Goal: Task Accomplishment & Management: Use online tool/utility

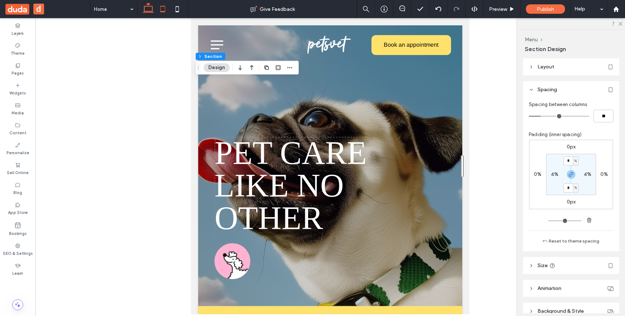
click at [146, 12] on icon at bounding box center [148, 9] width 14 height 14
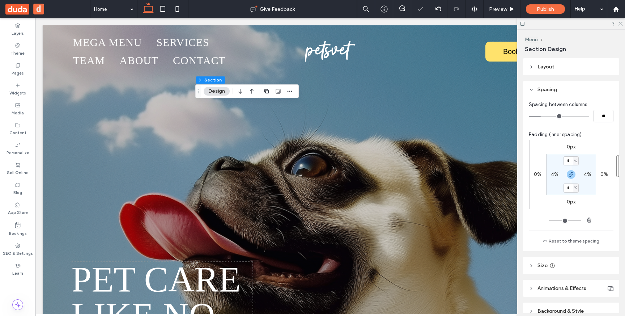
type input "**"
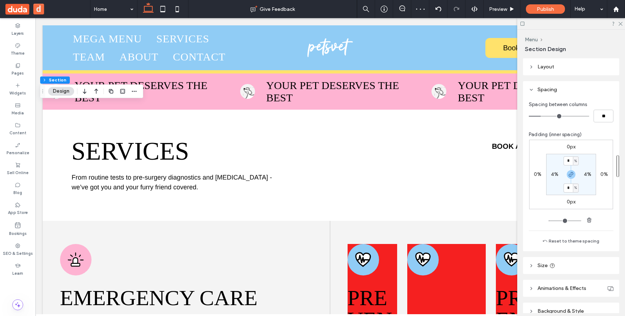
scroll to position [662, 0]
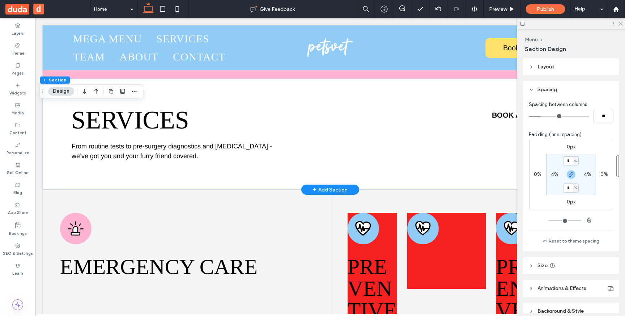
click at [328, 188] on div "+ Add Section" at bounding box center [330, 190] width 35 height 8
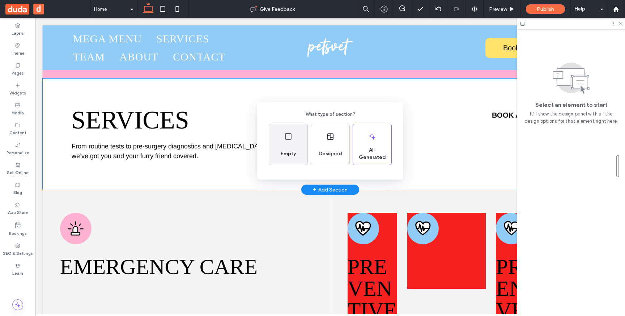
click at [291, 149] on div "Empty" at bounding box center [288, 154] width 21 height 16
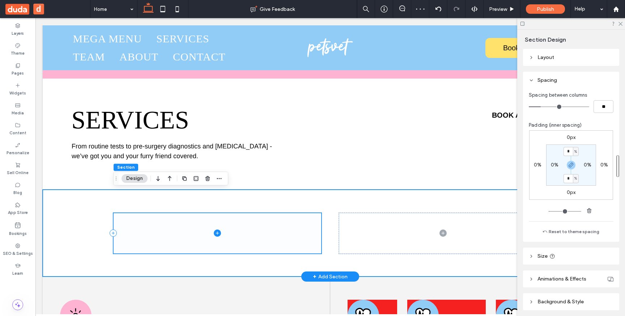
click at [217, 237] on icon at bounding box center [217, 232] width 7 height 7
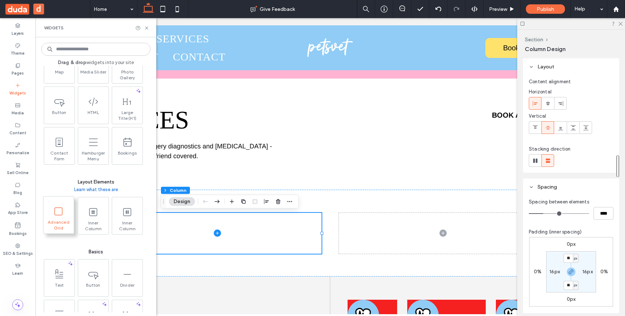
scroll to position [222, 0]
click at [85, 216] on span at bounding box center [92, 210] width 30 height 16
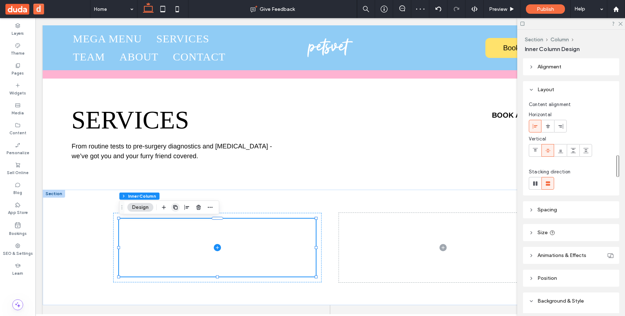
click at [173, 206] on use "button" at bounding box center [175, 207] width 4 height 4
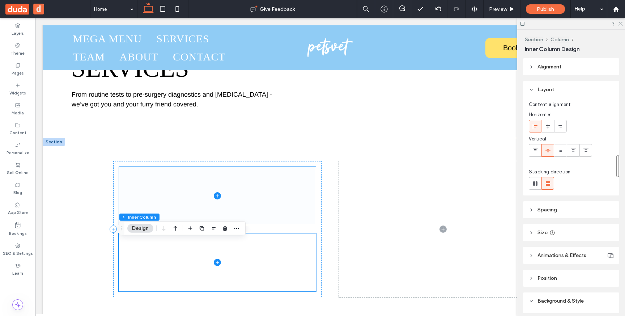
scroll to position [724, 0]
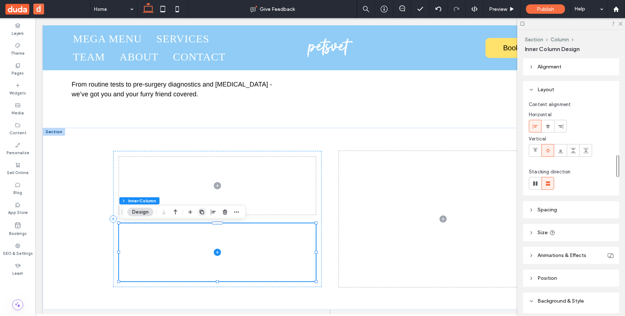
click at [204, 212] on use "button" at bounding box center [202, 212] width 4 height 4
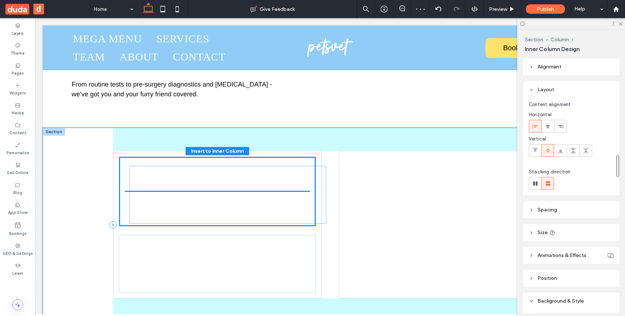
drag, startPoint x: 177, startPoint y: 257, endPoint x: 187, endPoint y: 199, distance: 58.4
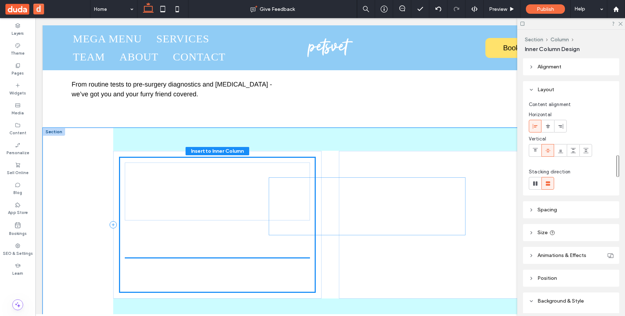
drag, startPoint x: 164, startPoint y: 265, endPoint x: 314, endPoint y: 207, distance: 160.6
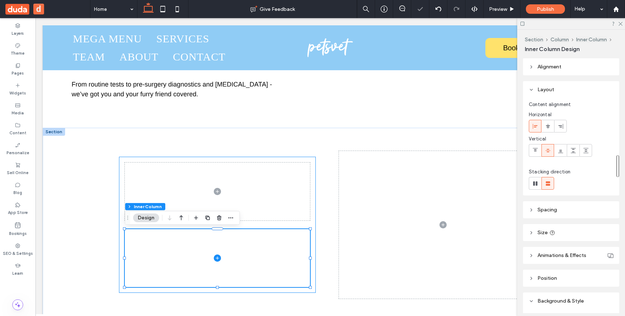
click at [313, 226] on div at bounding box center [217, 225] width 197 height 136
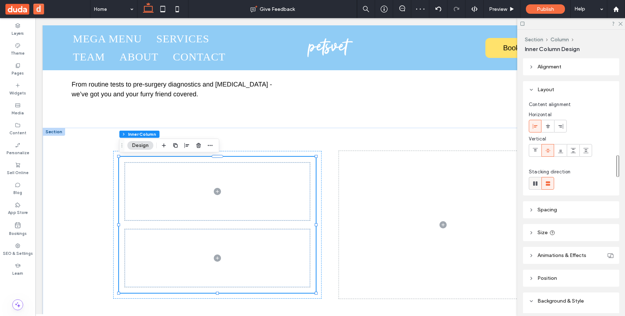
click at [539, 182] on div at bounding box center [535, 183] width 12 height 12
type input "*"
type input "**"
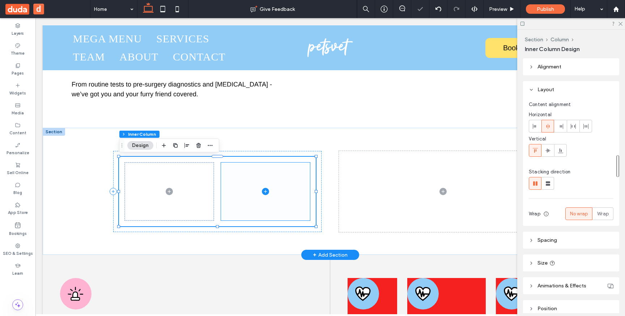
click at [238, 196] on span at bounding box center [265, 191] width 89 height 58
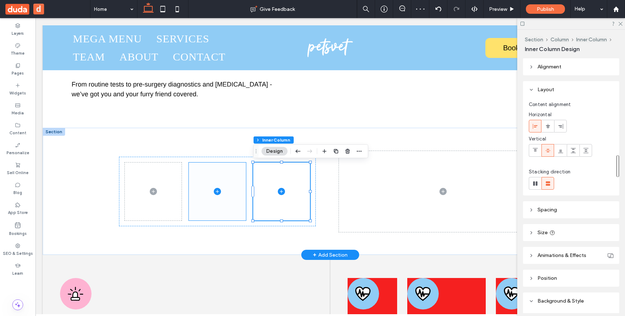
click at [226, 209] on span at bounding box center [217, 191] width 57 height 58
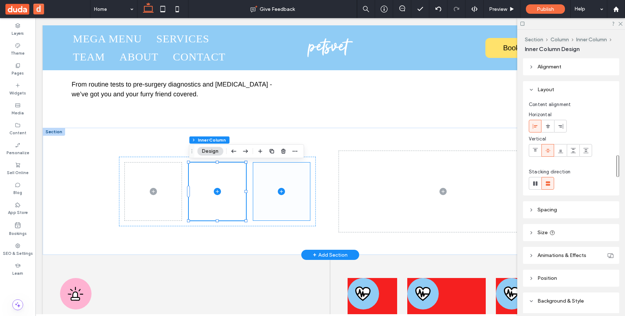
click at [271, 220] on span at bounding box center [281, 191] width 57 height 58
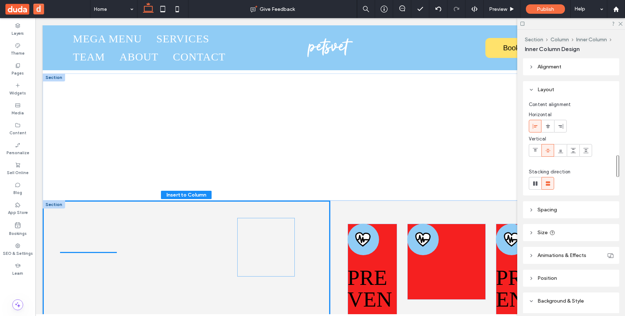
scroll to position [788, 0]
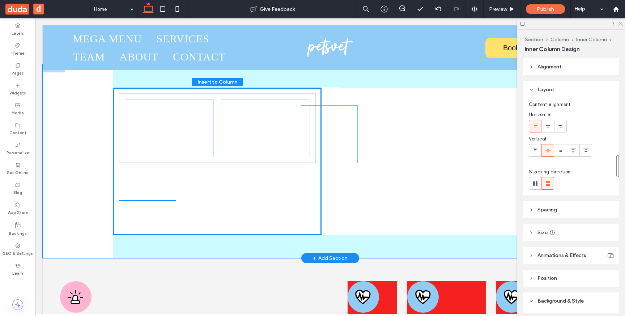
drag, startPoint x: 271, startPoint y: 216, endPoint x: 319, endPoint y: 158, distance: 75.0
type input "**"
type input "****"
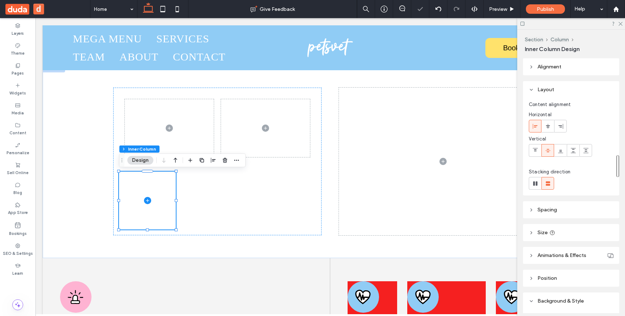
click at [570, 72] on header "Alignment" at bounding box center [571, 66] width 96 height 17
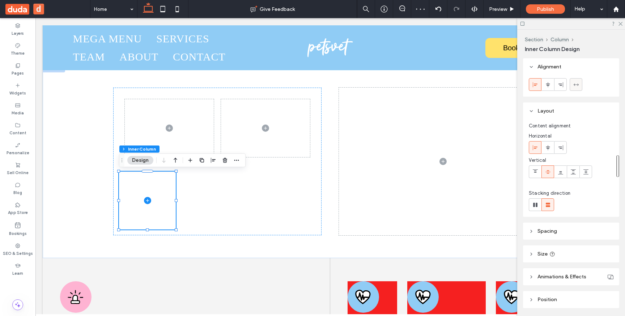
click at [575, 81] on span at bounding box center [576, 85] width 6 height 12
type input "***"
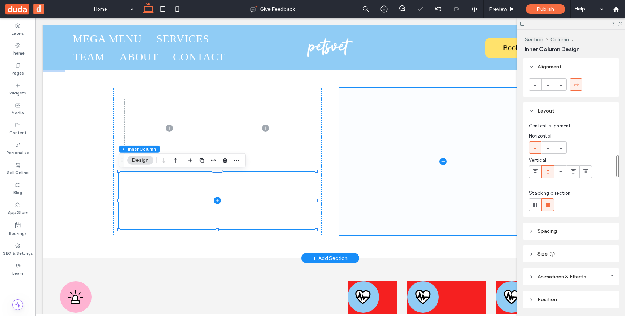
click at [371, 163] on span at bounding box center [443, 162] width 208 height 148
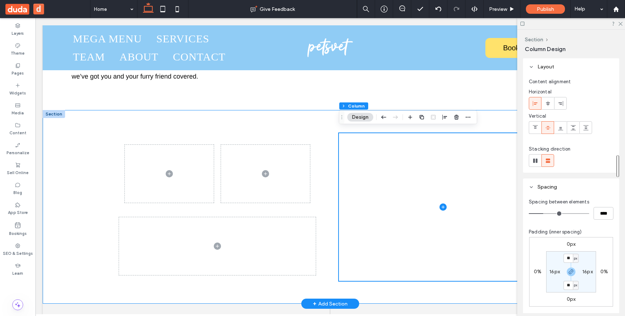
scroll to position [744, 0]
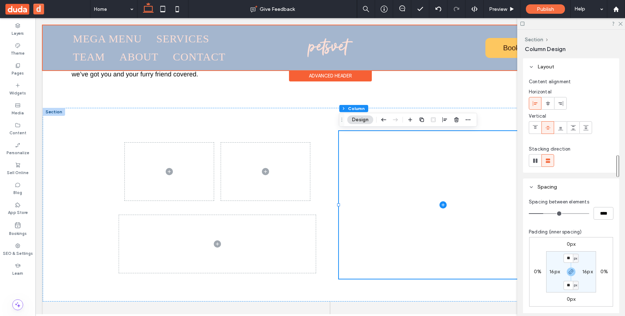
click at [347, 81] on div "Advanced Header" at bounding box center [330, 75] width 83 height 11
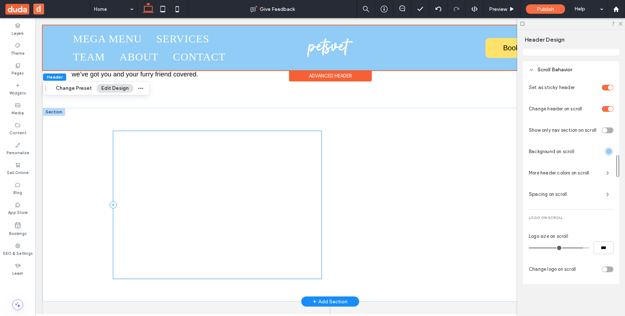
scroll to position [319, 0]
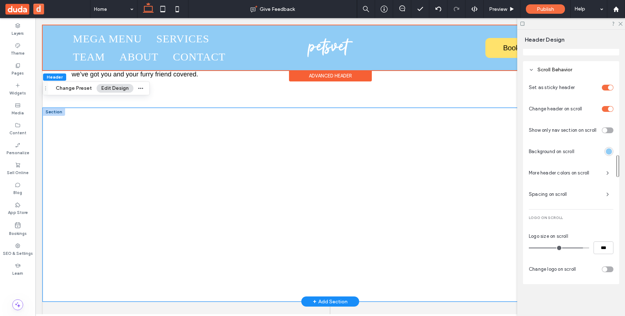
click at [338, 132] on div at bounding box center [330, 205] width 434 height 194
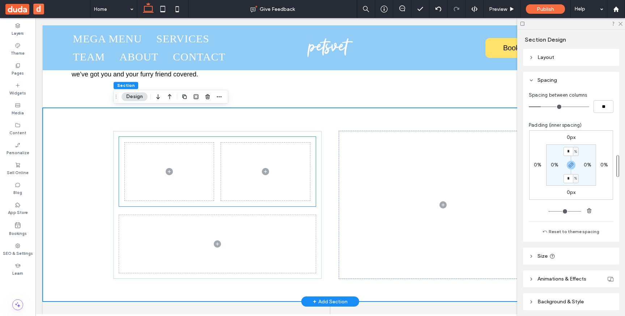
click at [163, 187] on span at bounding box center [169, 172] width 89 height 58
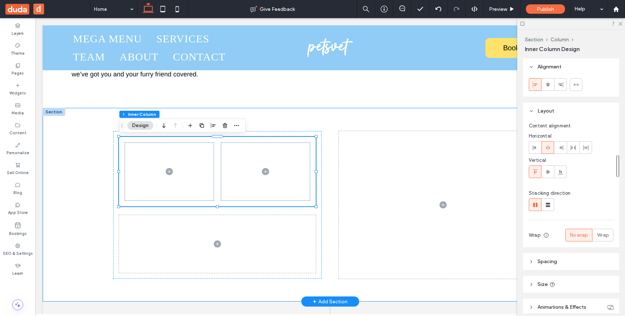
click at [331, 250] on div at bounding box center [330, 205] width 434 height 194
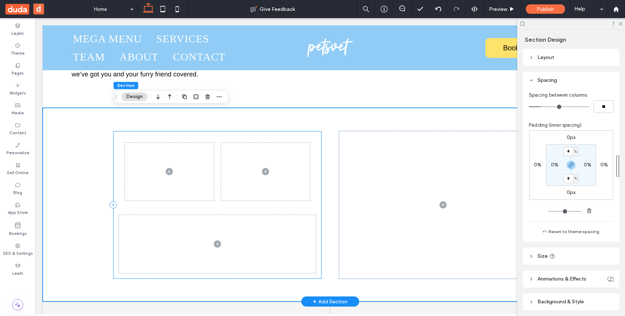
click at [320, 248] on div at bounding box center [217, 205] width 208 height 148
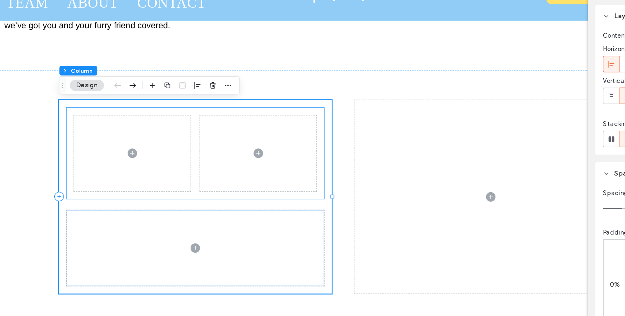
click at [87, 114] on span at bounding box center [91, 106] width 89 height 58
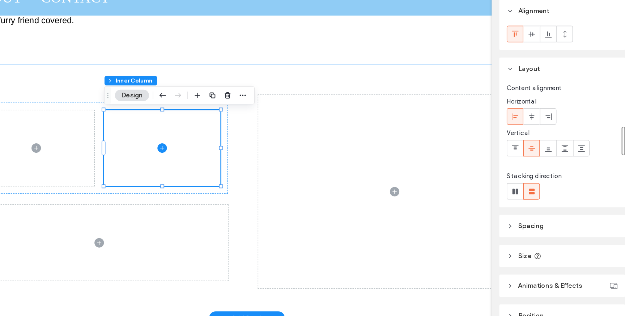
click at [158, 145] on div at bounding box center [156, 134] width 434 height 194
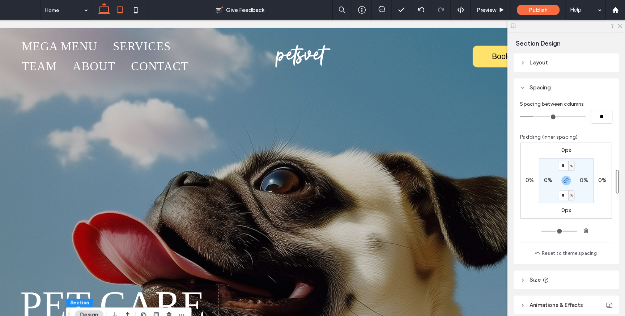
scroll to position [0, 0]
click at [161, 2] on icon at bounding box center [163, 9] width 14 height 14
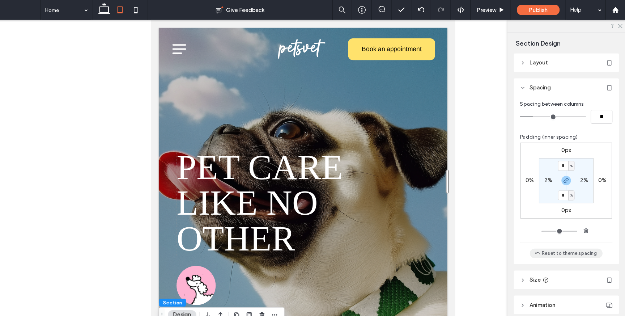
click at [576, 232] on button "Reset to theme spacing" at bounding box center [571, 231] width 67 height 9
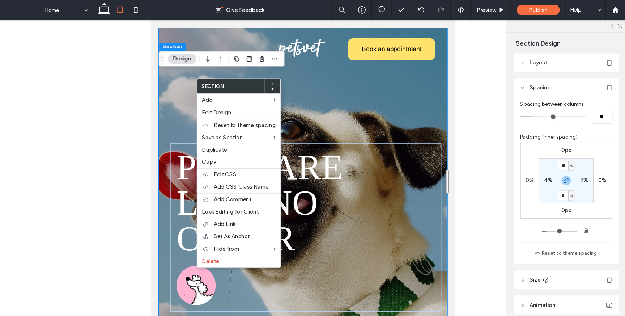
click at [299, 53] on div at bounding box center [286, 53] width 43 height 13
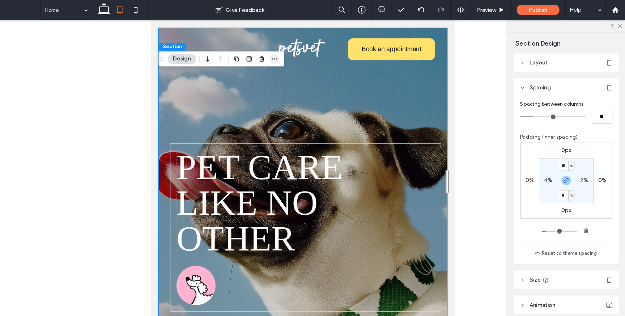
click at [303, 53] on icon "button" at bounding box center [304, 54] width 6 height 6
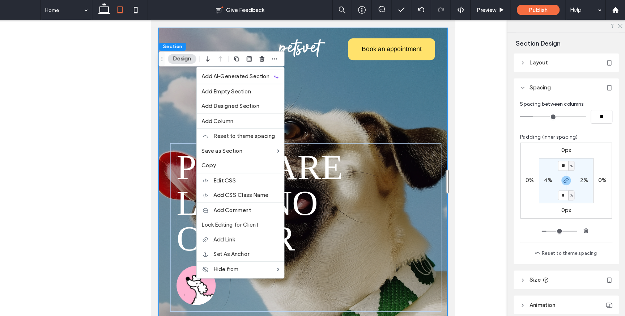
click at [302, 107] on div "pet care like no other" at bounding box center [290, 167] width 264 height 281
click at [145, 10] on icon at bounding box center [148, 9] width 14 height 14
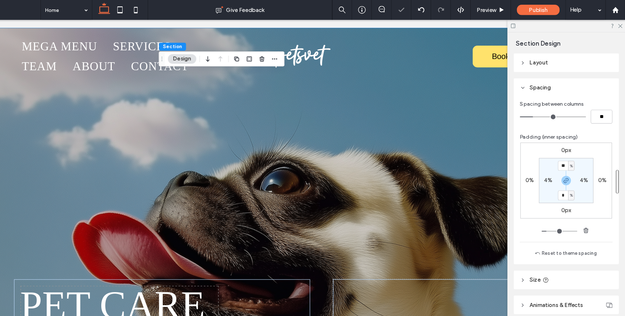
type input "*"
type input "***"
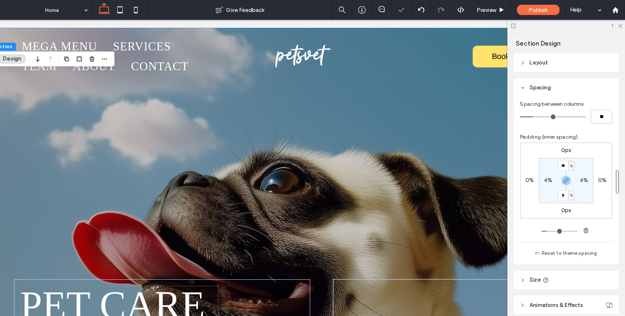
click at [170, 140] on div "pet care like no other" at bounding box center [275, 236] width 575 height 418
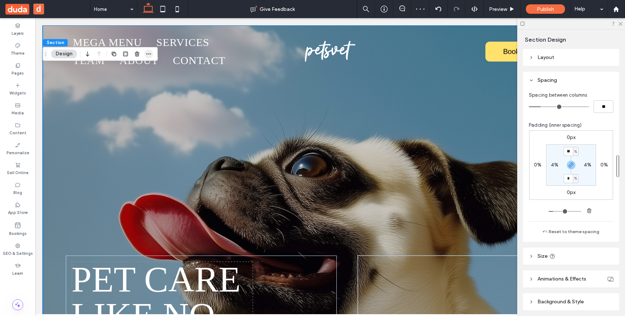
click at [153, 52] on span "button" at bounding box center [148, 54] width 9 height 9
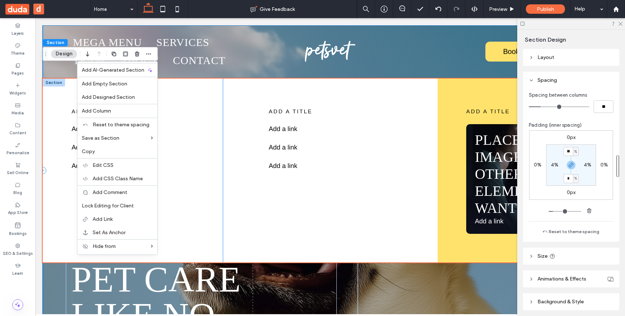
click at [56, 126] on div "add a title Add a link ﻿ Add a link ﻿ Add a link ﻿" at bounding box center [133, 171] width 180 height 184
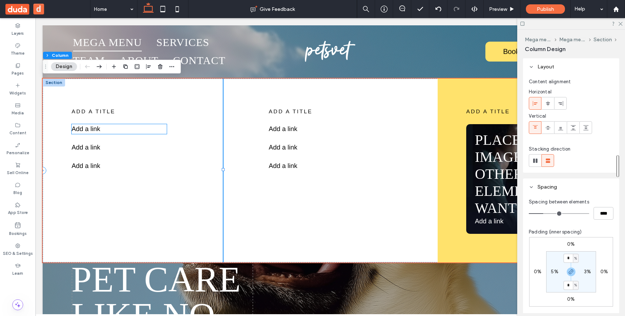
click at [82, 131] on p "Add a link ﻿" at bounding box center [120, 129] width 96 height 10
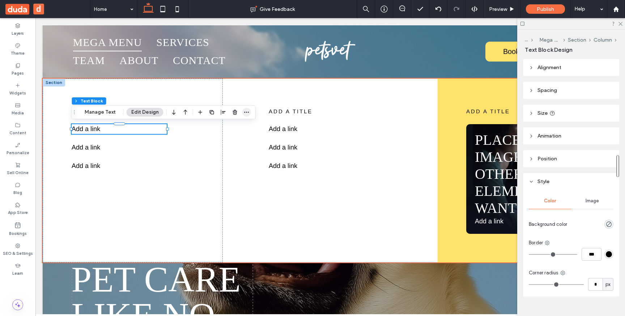
click at [246, 111] on icon "button" at bounding box center [247, 112] width 6 height 6
click at [147, 238] on div "add a title Add a link ﻿ Add a link ﻿ Add a link ﻿" at bounding box center [133, 171] width 180 height 184
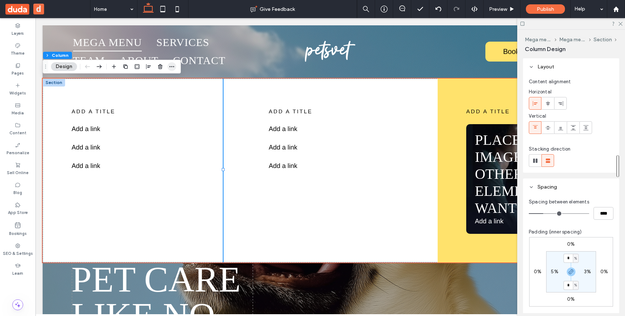
click at [174, 67] on icon "button" at bounding box center [172, 67] width 6 height 6
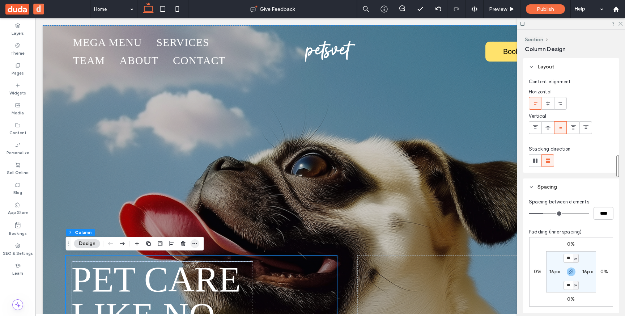
click at [195, 246] on icon "button" at bounding box center [195, 244] width 6 height 6
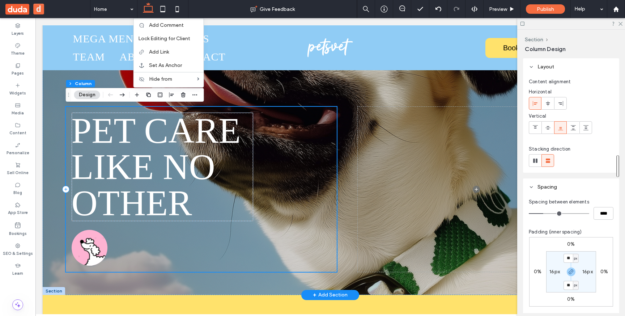
scroll to position [149, 0]
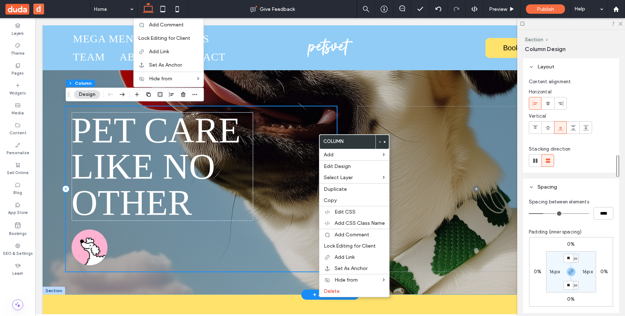
click at [318, 134] on div "pet care like no other" at bounding box center [201, 188] width 271 height 165
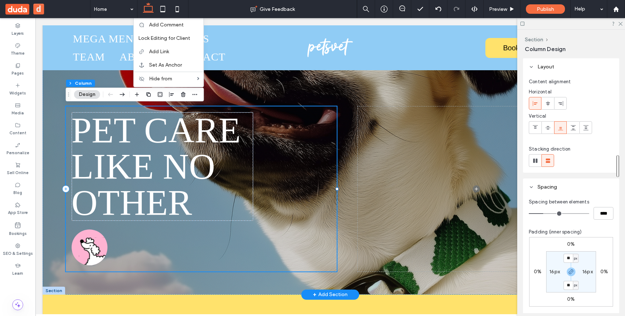
click at [300, 122] on div "pet care like no other" at bounding box center [201, 188] width 271 height 165
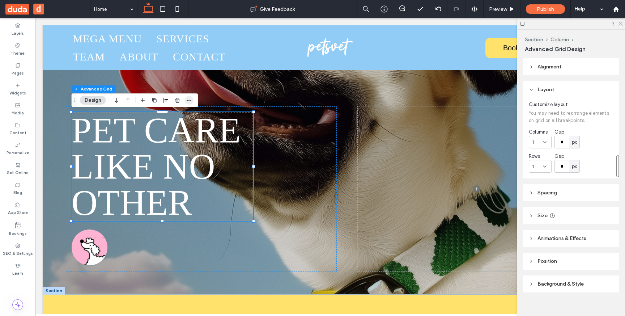
click at [189, 99] on icon "button" at bounding box center [189, 100] width 6 height 6
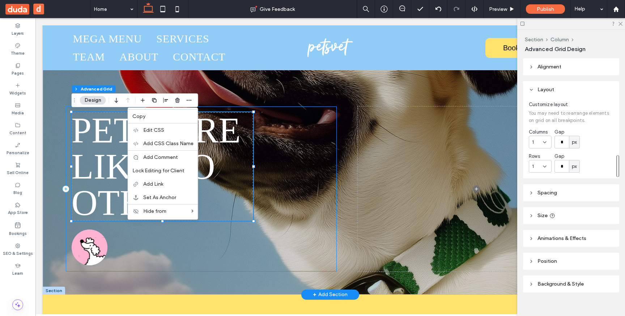
click at [296, 226] on div "pet care like no other" at bounding box center [201, 188] width 271 height 165
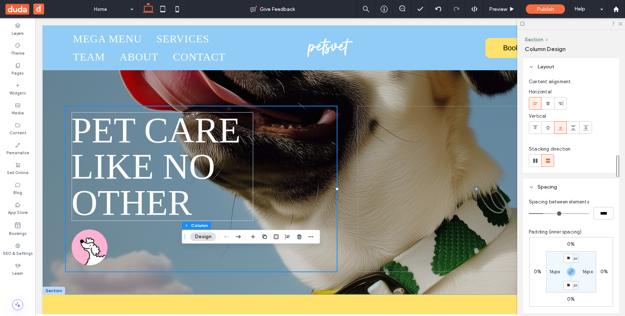
drag, startPoint x: 69, startPoint y: 97, endPoint x: 185, endPoint y: 238, distance: 183.3
click at [185, 238] on icon "Drag" at bounding box center [185, 236] width 6 height 5
click at [314, 233] on span "button" at bounding box center [311, 236] width 9 height 9
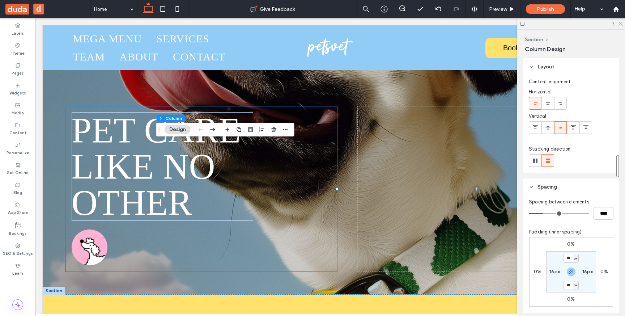
drag, startPoint x: 185, startPoint y: 240, endPoint x: 159, endPoint y: 129, distance: 113.7
click at [159, 129] on div "Drag" at bounding box center [159, 129] width 5 height 13
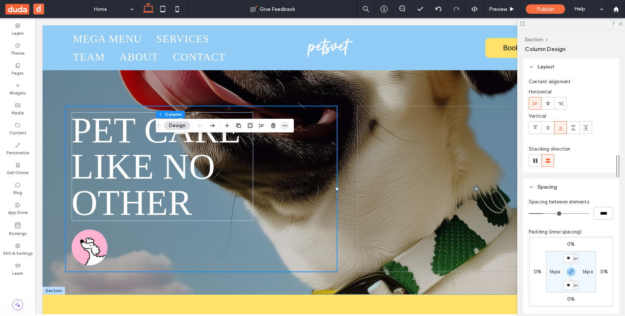
click at [285, 124] on icon "button" at bounding box center [285, 126] width 6 height 6
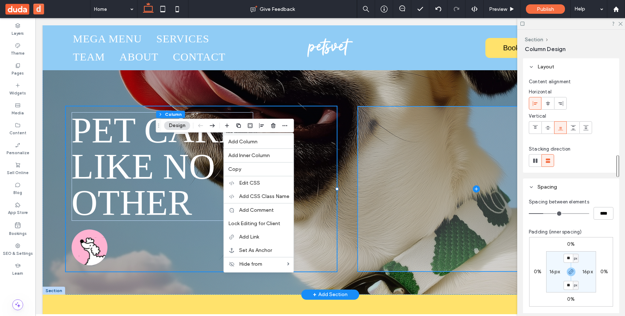
click at [403, 200] on span at bounding box center [476, 188] width 237 height 165
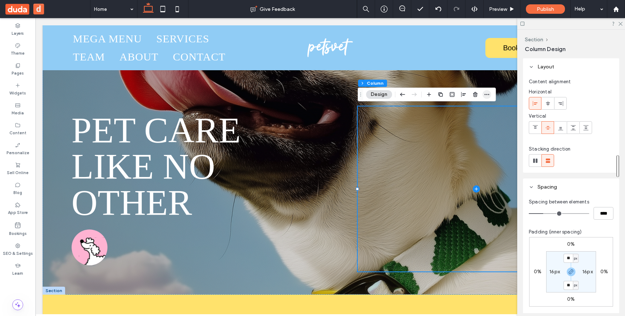
click at [489, 93] on icon "button" at bounding box center [487, 95] width 6 height 6
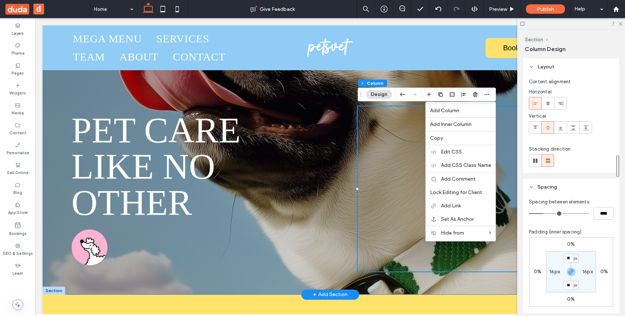
click at [346, 236] on div "pet care like no other" at bounding box center [330, 85] width 575 height 418
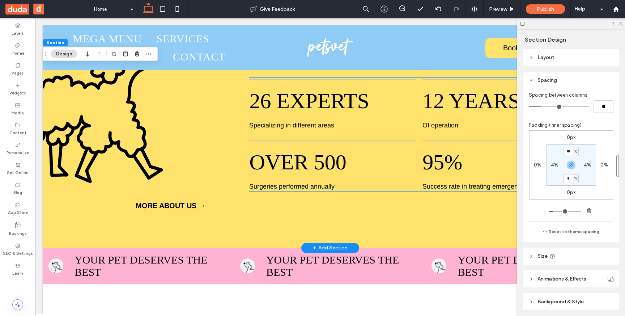
scroll to position [458, 0]
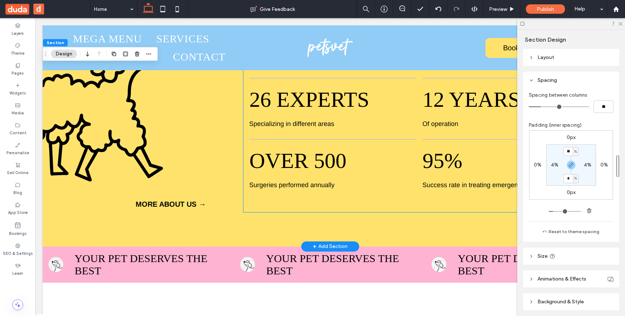
click at [294, 191] on div "We’re dedicated to providing your furry friend with the best possible health an…" at bounding box center [418, 110] width 351 height 204
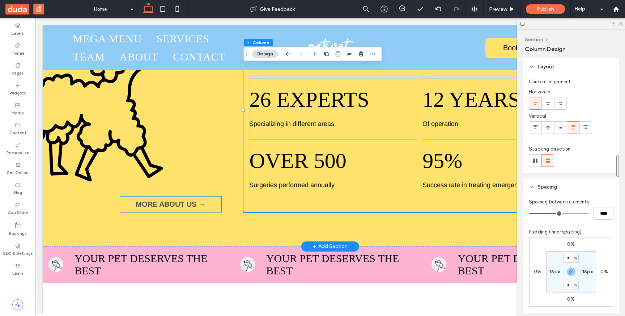
click at [176, 199] on link "MORE ABOUT US →" at bounding box center [170, 204] width 101 height 16
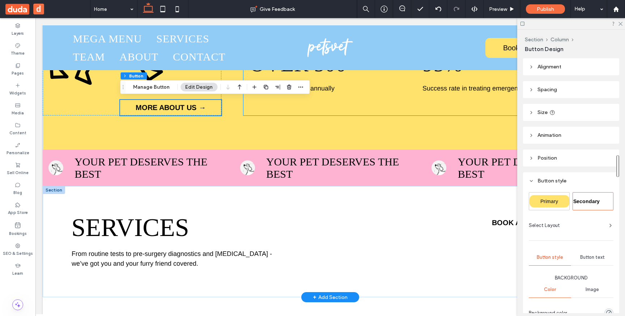
scroll to position [556, 0]
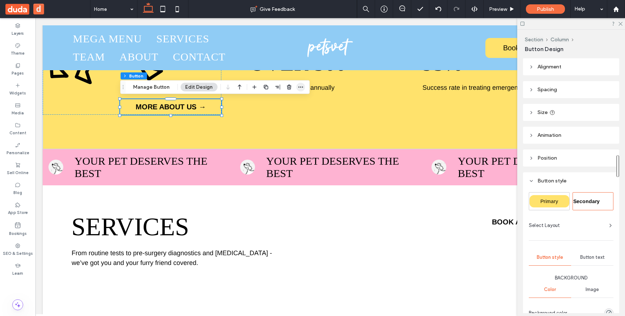
click at [296, 89] on span "button" at bounding box center [300, 87] width 9 height 9
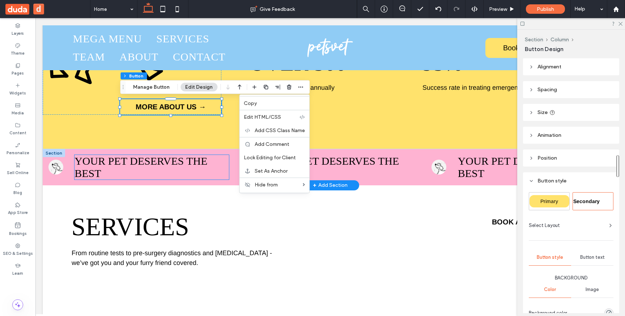
click at [186, 166] on span "your pet deserves the best" at bounding box center [141, 167] width 133 height 24
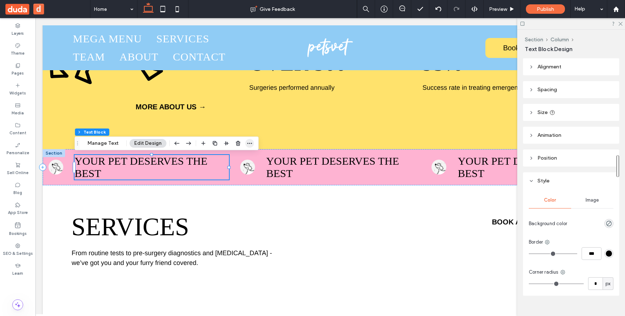
click at [247, 144] on icon "button" at bounding box center [250, 143] width 6 height 6
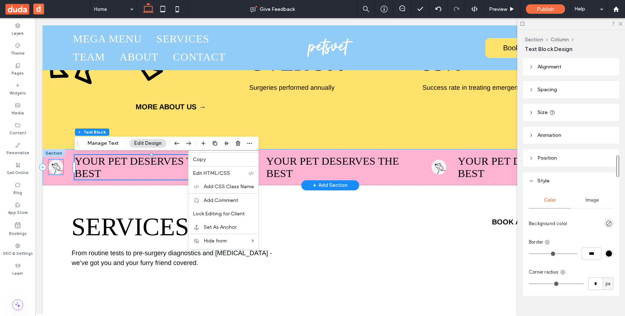
click at [57, 165] on img at bounding box center [55, 167] width 15 height 15
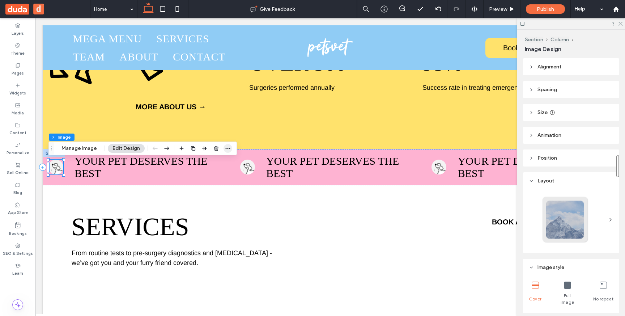
click at [226, 147] on icon "button" at bounding box center [228, 148] width 6 height 6
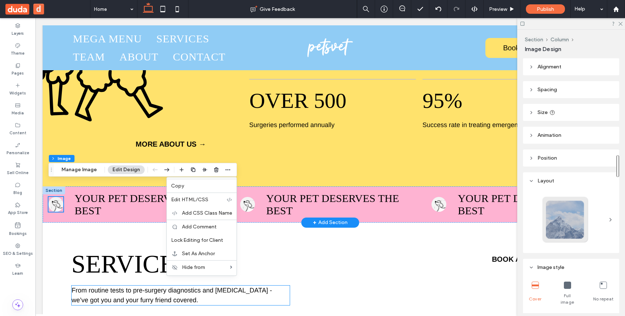
scroll to position [515, 0]
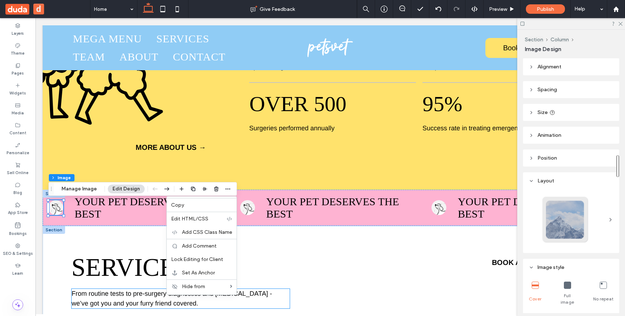
click at [240, 294] on span "From routine tests to pre-surgery diagnostics and [MEDICAL_DATA] - we’ve got yo…" at bounding box center [172, 298] width 200 height 17
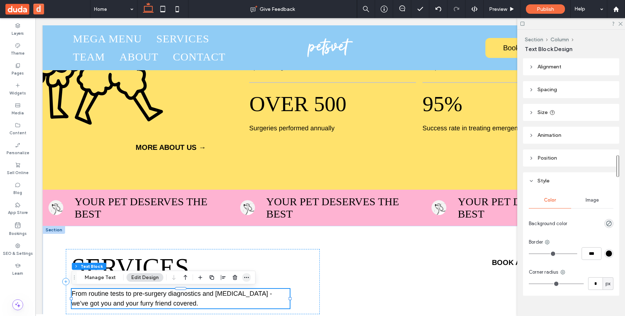
click at [248, 279] on icon "button" at bounding box center [247, 278] width 6 height 6
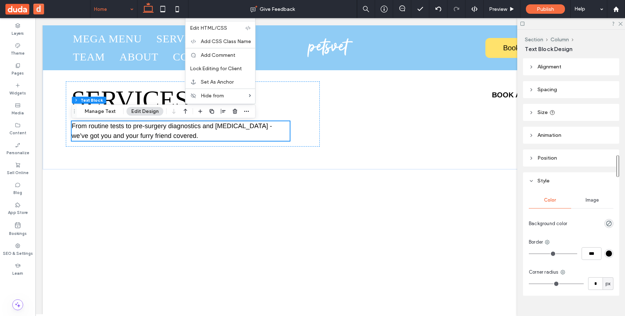
scroll to position [684, 0]
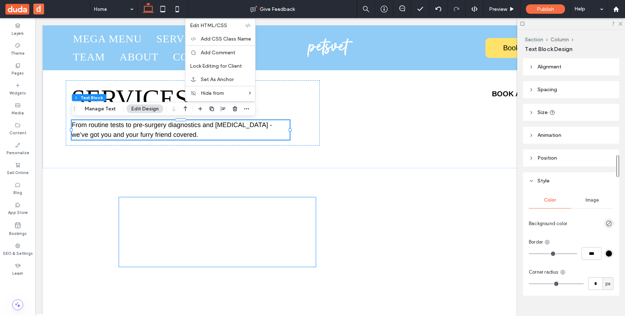
click at [162, 200] on div at bounding box center [217, 231] width 197 height 69
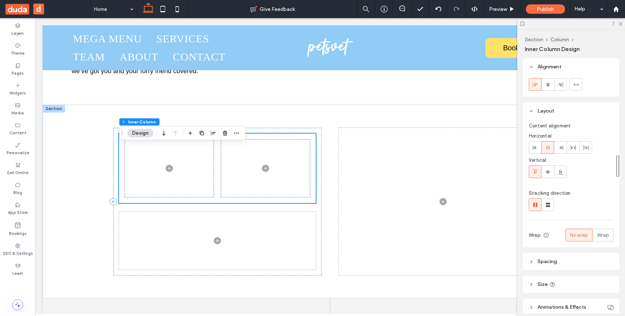
scroll to position [759, 0]
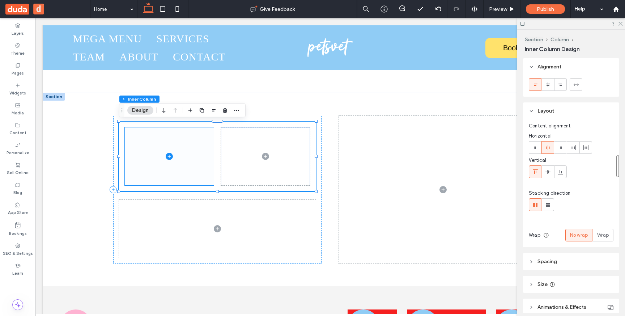
click at [166, 173] on span at bounding box center [169, 156] width 89 height 58
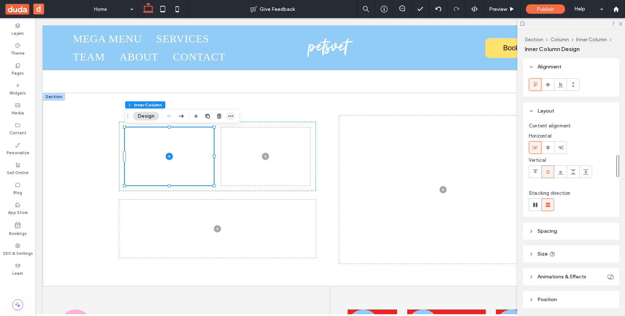
click at [230, 116] on icon "button" at bounding box center [231, 116] width 6 height 6
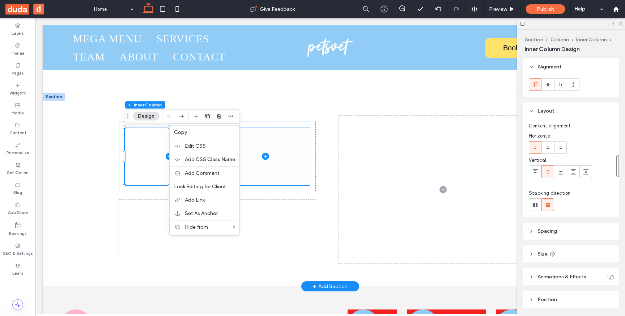
click at [274, 139] on span at bounding box center [265, 156] width 89 height 58
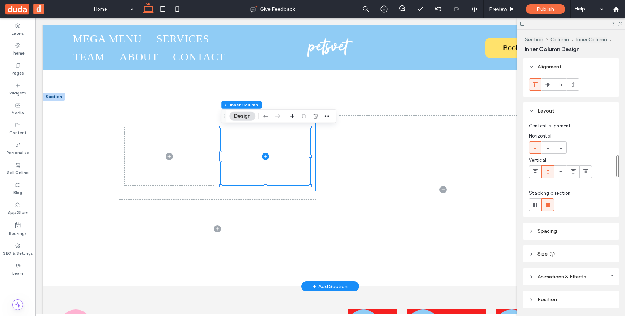
click at [282, 125] on div at bounding box center [217, 156] width 197 height 69
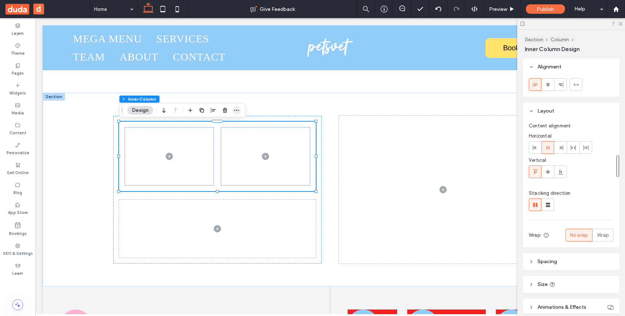
click at [235, 110] on icon "button" at bounding box center [237, 110] width 6 height 6
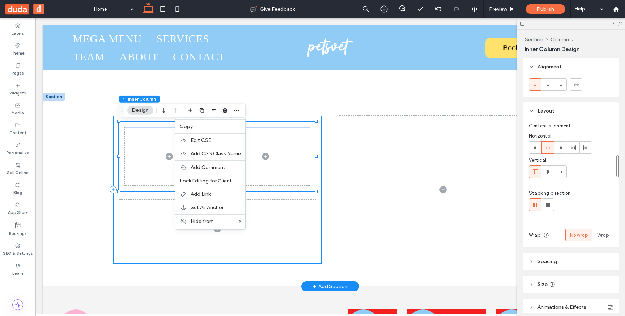
click at [317, 262] on div at bounding box center [217, 190] width 208 height 148
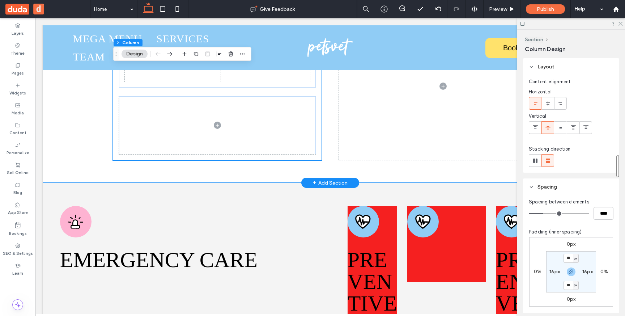
scroll to position [882, 0]
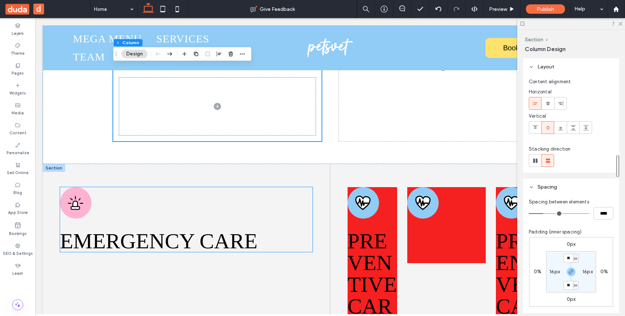
click at [197, 243] on span "Emergency care" at bounding box center [159, 241] width 198 height 24
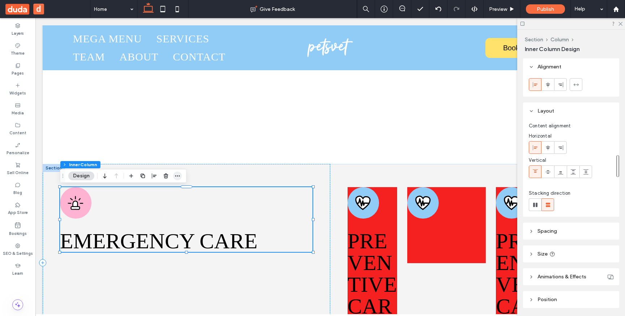
click at [177, 176] on use "button" at bounding box center [177, 175] width 5 height 1
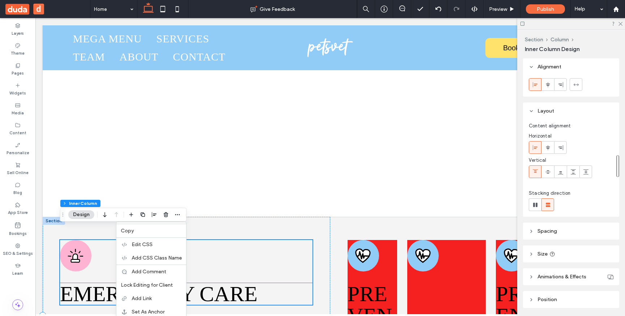
scroll to position [819, 0]
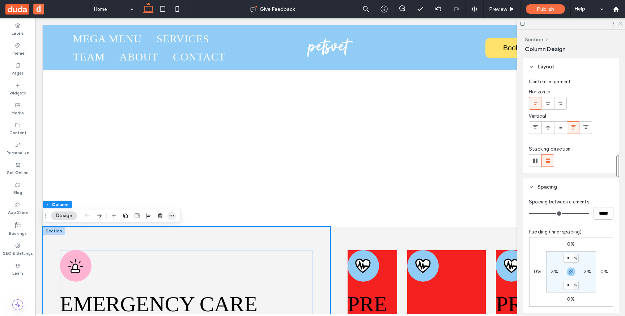
click at [171, 215] on icon "button" at bounding box center [172, 216] width 6 height 6
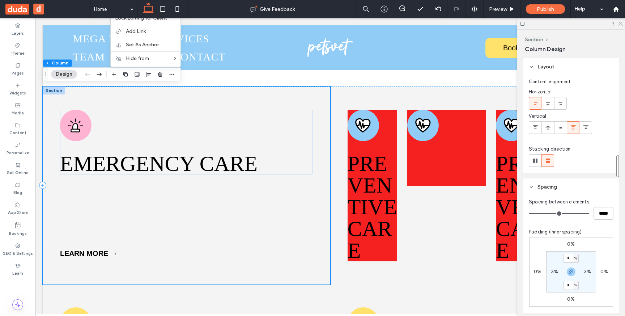
scroll to position [959, 0]
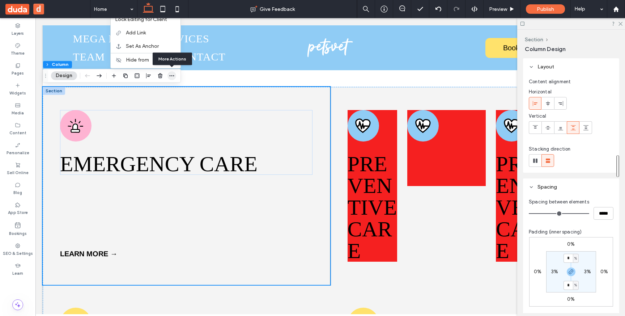
click at [173, 77] on icon "button" at bounding box center [172, 76] width 6 height 6
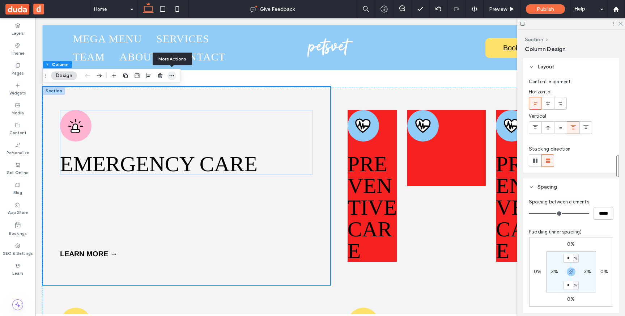
click at [174, 77] on icon "button" at bounding box center [172, 76] width 6 height 6
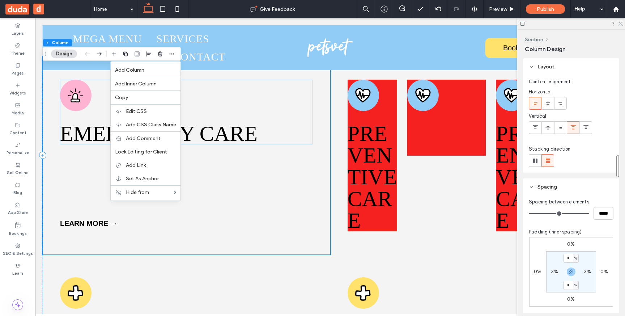
scroll to position [990, 0]
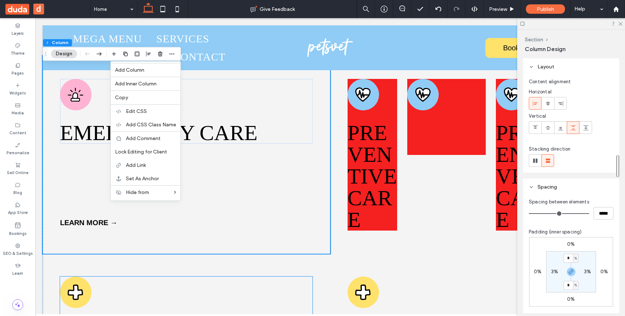
click at [83, 301] on div at bounding box center [75, 291] width 31 height 31
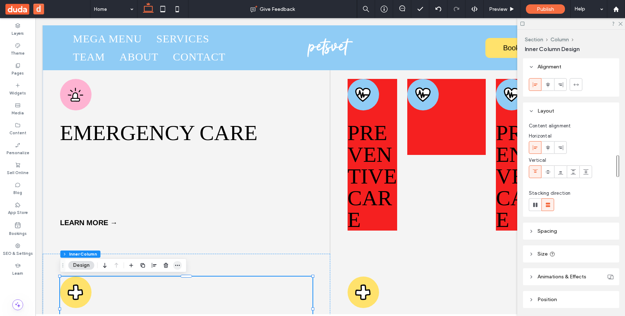
click at [179, 266] on icon "button" at bounding box center [178, 265] width 6 height 6
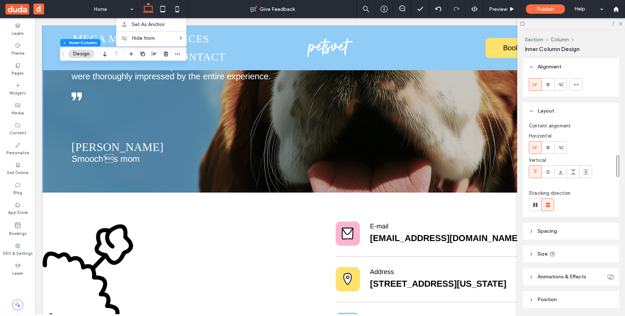
scroll to position [1916, 0]
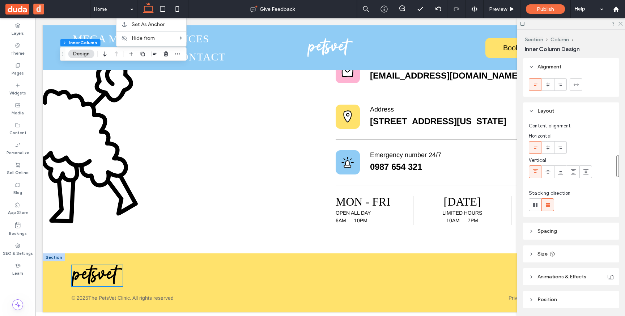
click at [105, 274] on img at bounding box center [97, 275] width 51 height 21
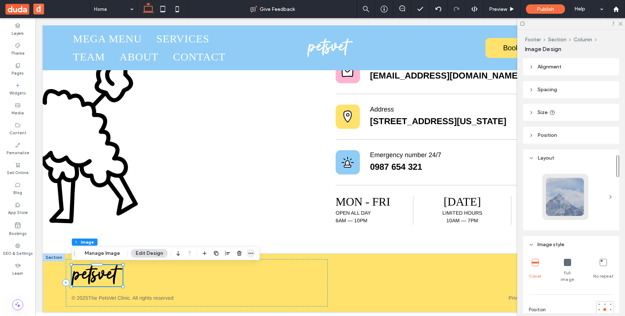
click at [253, 254] on span "button" at bounding box center [251, 253] width 9 height 9
click at [297, 273] on div "© 2025 The PetsVet Clinic. All rights reserved" at bounding box center [197, 282] width 262 height 47
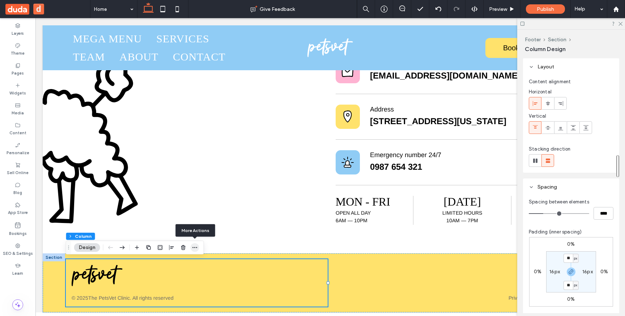
click at [195, 248] on icon "button" at bounding box center [195, 248] width 6 height 6
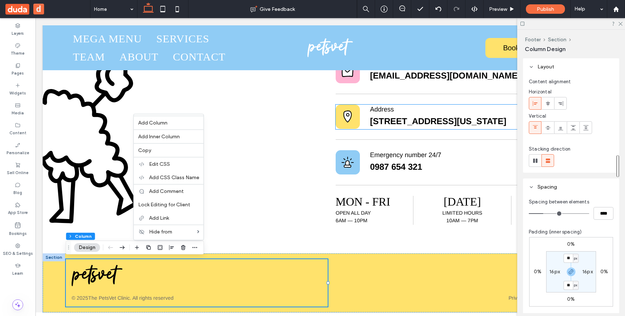
click at [350, 111] on icon at bounding box center [348, 117] width 8 height 12
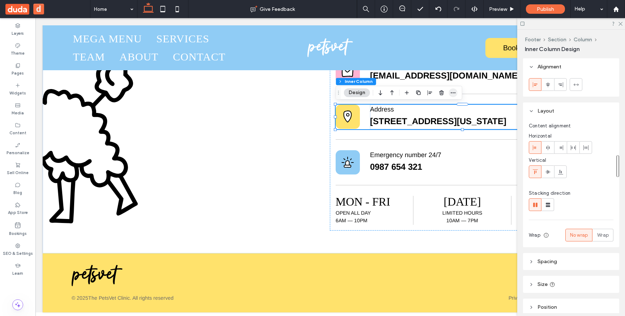
click at [451, 93] on use "button" at bounding box center [453, 92] width 5 height 1
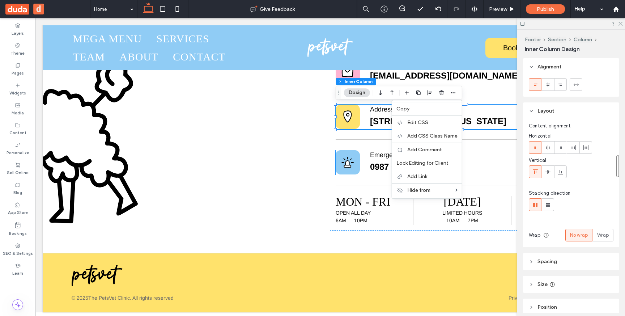
click at [352, 167] on icon at bounding box center [348, 162] width 12 height 12
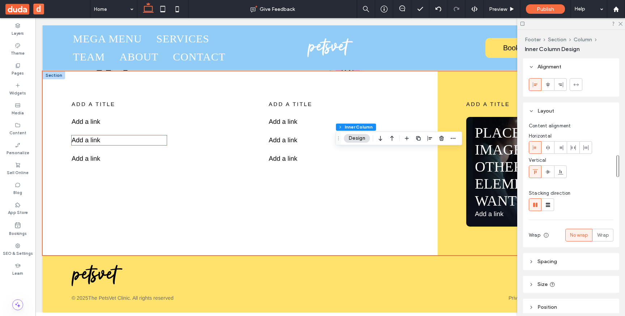
click at [103, 140] on p "Add a link ﻿" at bounding box center [120, 140] width 96 height 10
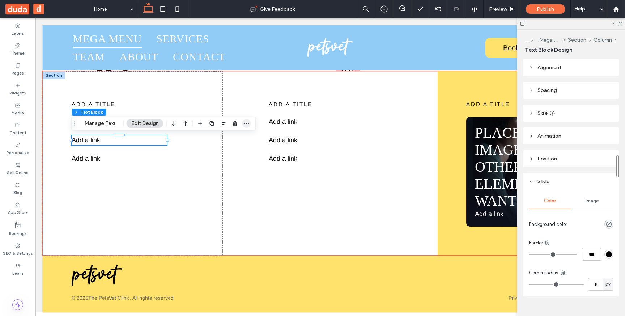
click at [246, 127] on span "button" at bounding box center [246, 123] width 9 height 9
click at [156, 220] on div "add a title Add a link ﻿ Add a link ﻿ Add a link ﻿" at bounding box center [133, 163] width 180 height 184
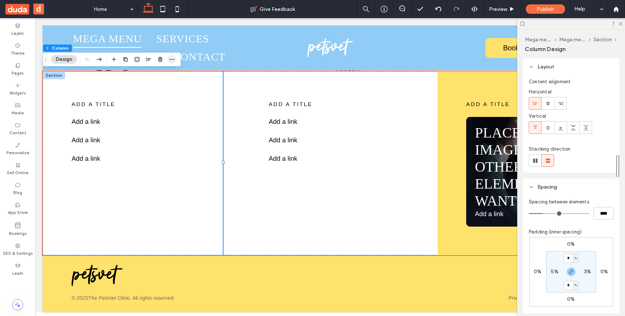
click at [174, 58] on icon "button" at bounding box center [172, 59] width 6 height 6
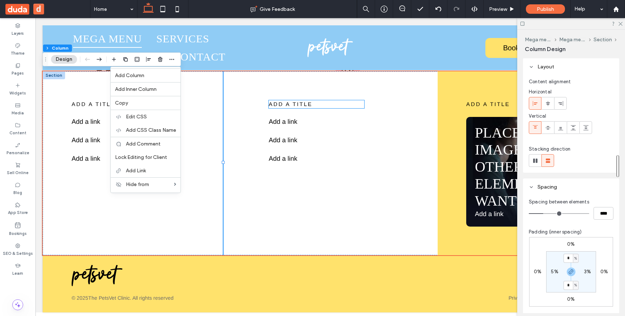
click at [291, 107] on p "add a title" at bounding box center [317, 104] width 96 height 8
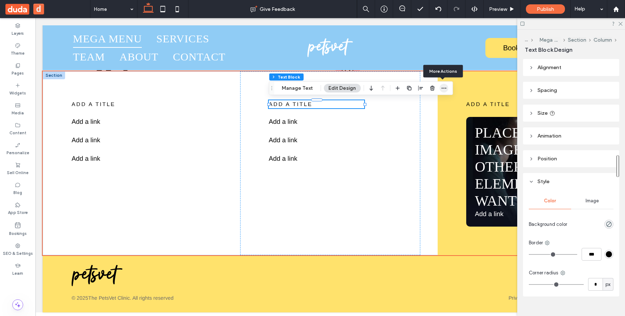
click at [442, 88] on icon "button" at bounding box center [444, 88] width 6 height 6
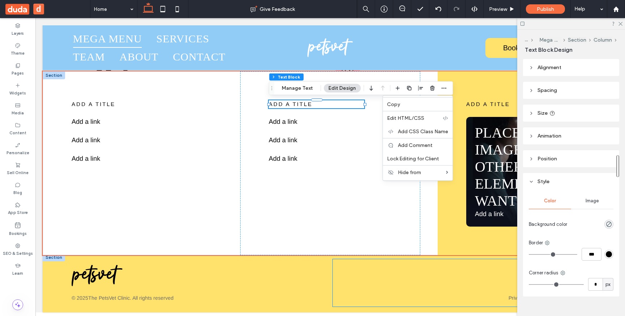
click at [372, 267] on div "Privacy Policy | Terms & Conditions" at bounding box center [464, 282] width 262 height 47
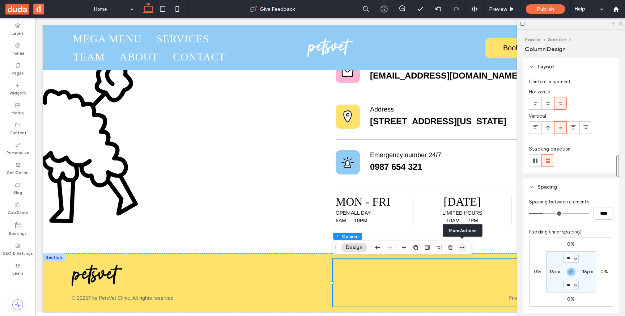
click at [460, 249] on icon "button" at bounding box center [462, 248] width 6 height 6
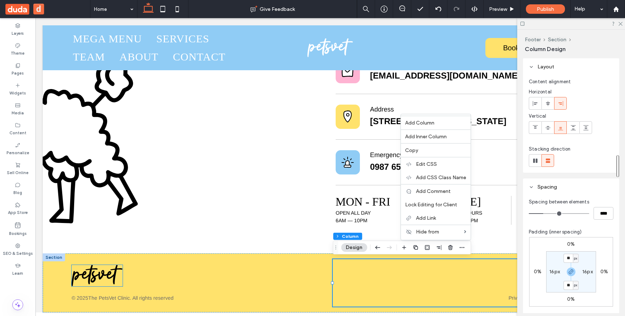
click at [97, 280] on img at bounding box center [97, 275] width 51 height 21
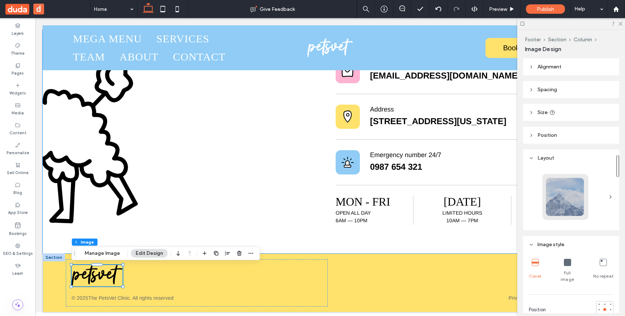
click at [156, 239] on div "E-mail [EMAIL_ADDRESS][DOMAIN_NAME] Address [STREET_ADDRESS][US_STATE] Emergenc…" at bounding box center [330, 141] width 575 height 223
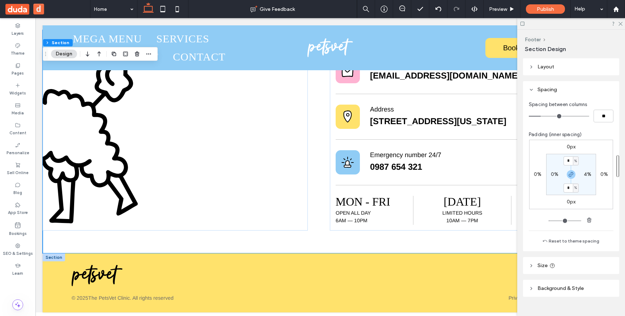
click at [54, 258] on div at bounding box center [54, 257] width 22 height 8
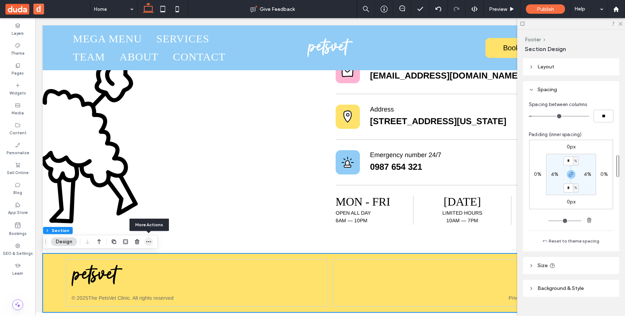
click at [148, 242] on icon "button" at bounding box center [149, 242] width 6 height 6
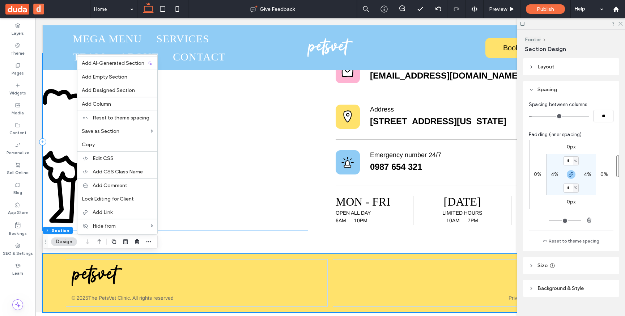
click at [243, 112] on div at bounding box center [175, 141] width 265 height 177
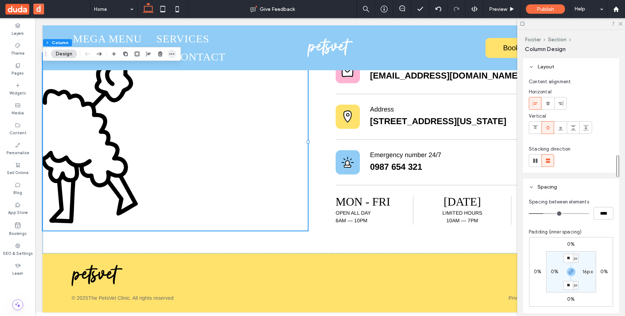
click at [173, 54] on icon "button" at bounding box center [172, 54] width 6 height 6
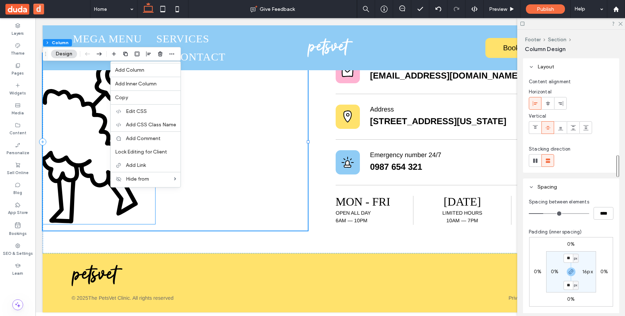
click at [139, 222] on img at bounding box center [99, 142] width 113 height 164
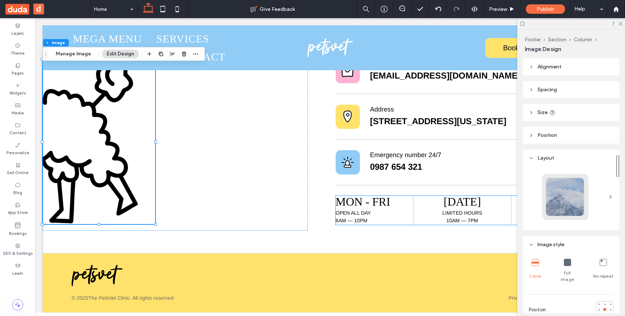
click at [350, 202] on span "Mon - fri" at bounding box center [363, 201] width 55 height 13
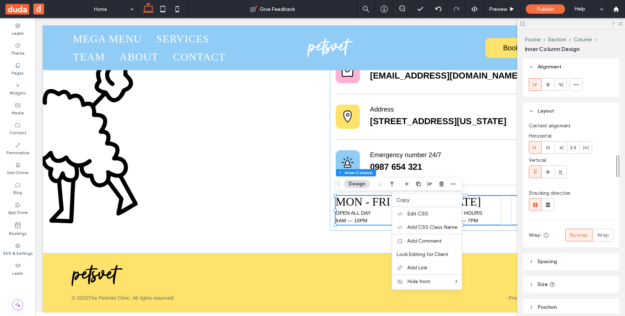
click at [360, 216] on p "open all day 6am — 10pm" at bounding box center [374, 216] width 77 height 15
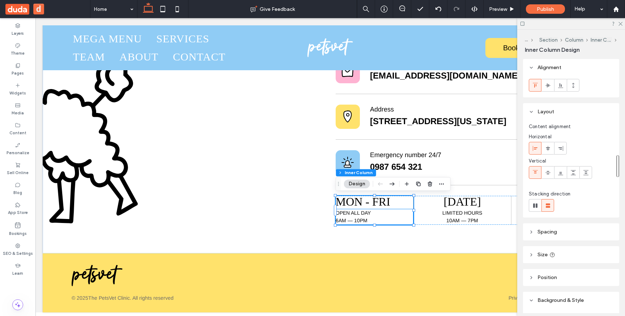
click at [353, 215] on span "open all day 6am — 10pm" at bounding box center [353, 216] width 35 height 13
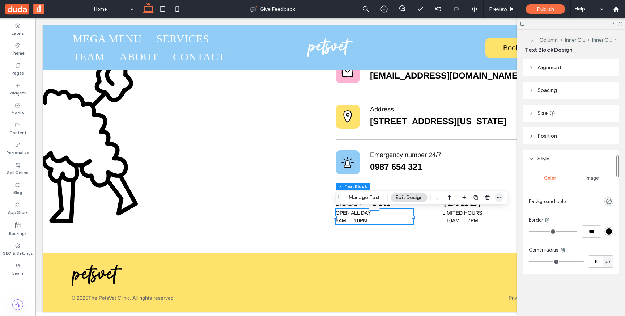
click at [497, 197] on use "button" at bounding box center [499, 197] width 5 height 1
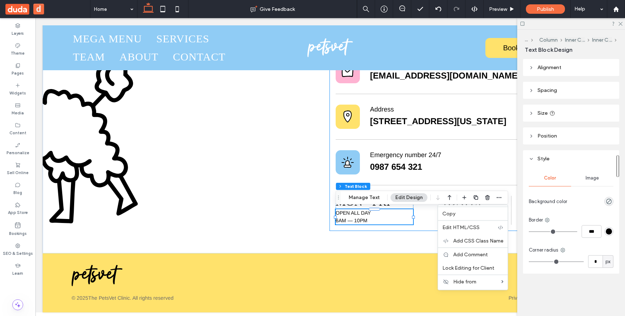
click at [392, 229] on div "E-mail info@petsvetcare.com Address 1234 5th Ave | New York, NY 10029 Emergency…" at bounding box center [462, 141] width 265 height 177
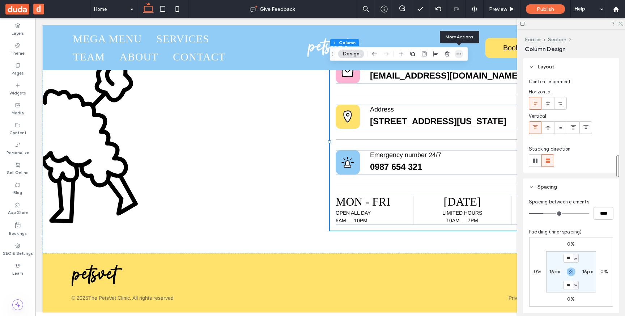
click at [461, 52] on icon "button" at bounding box center [459, 54] width 6 height 6
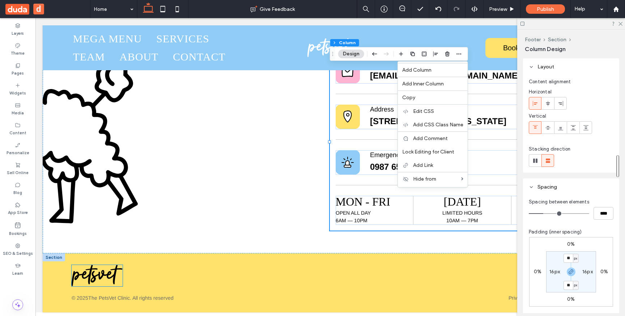
click at [93, 277] on img at bounding box center [97, 275] width 51 height 21
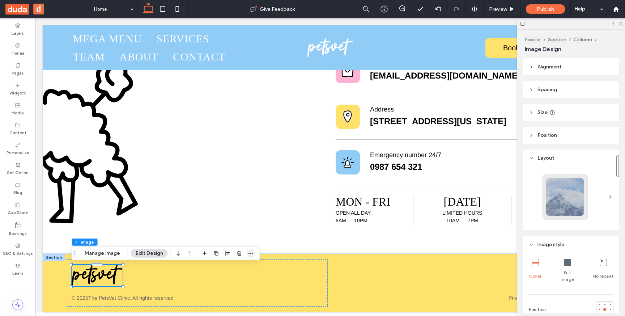
click at [249, 251] on icon "button" at bounding box center [251, 253] width 6 height 6
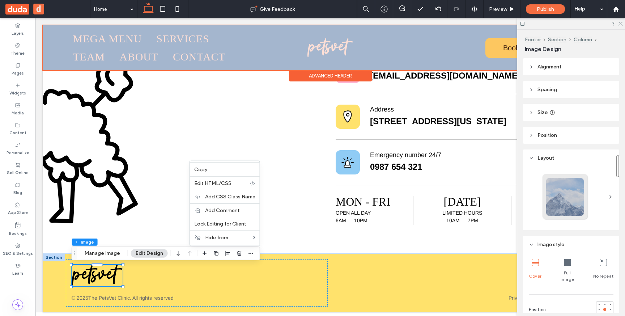
click at [167, 55] on div at bounding box center [330, 47] width 575 height 45
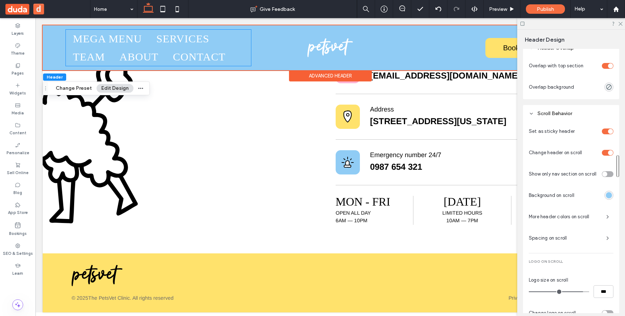
scroll to position [297, 0]
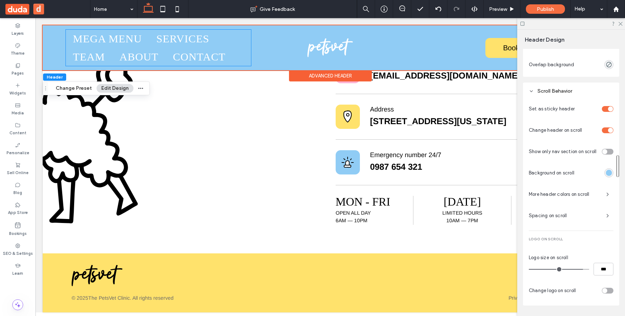
click at [167, 55] on link "Contact" at bounding box center [199, 57] width 67 height 18
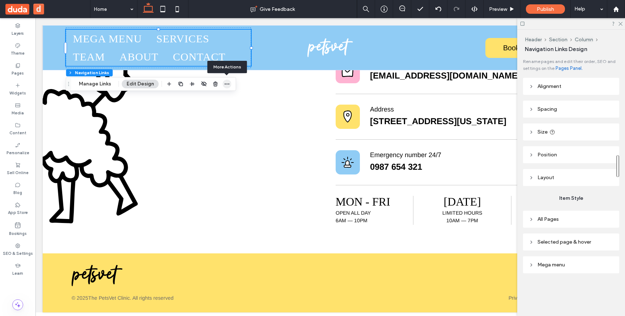
click at [228, 83] on icon "button" at bounding box center [227, 84] width 6 height 6
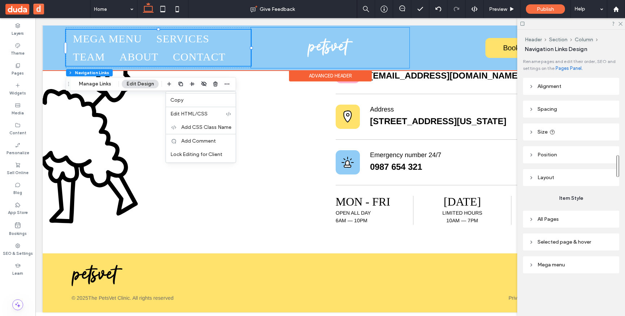
drag, startPoint x: 269, startPoint y: 99, endPoint x: 289, endPoint y: 51, distance: 52.3
click at [289, 51] on div at bounding box center [330, 47] width 159 height 41
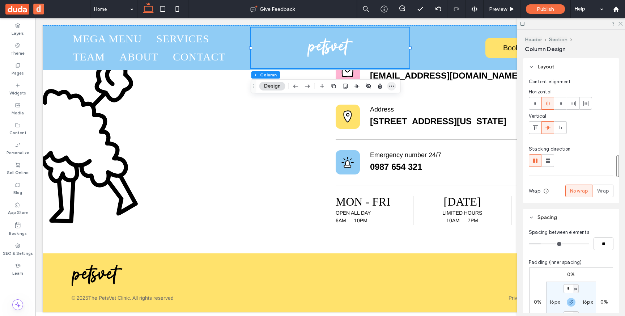
click at [391, 86] on icon "button" at bounding box center [392, 86] width 6 height 6
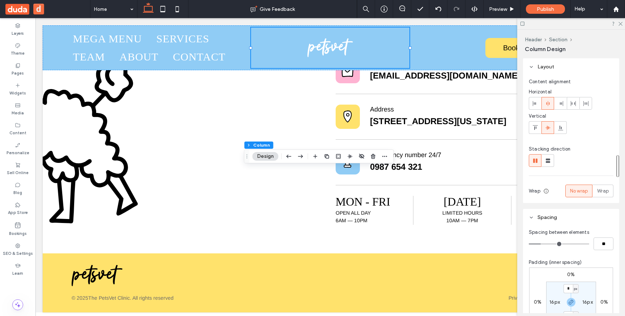
drag, startPoint x: 255, startPoint y: 86, endPoint x: 247, endPoint y: 156, distance: 70.6
click at [247, 156] on icon "Drag" at bounding box center [247, 156] width 6 height 5
click at [386, 155] on icon "button" at bounding box center [385, 156] width 6 height 6
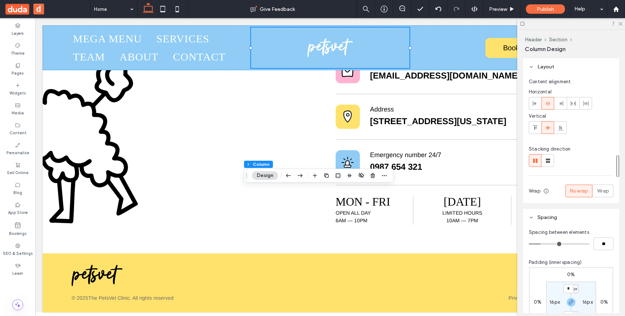
drag, startPoint x: 247, startPoint y: 158, endPoint x: 246, endPoint y: 196, distance: 38.4
click at [246, 177] on use "Drag" at bounding box center [246, 175] width 1 height 4
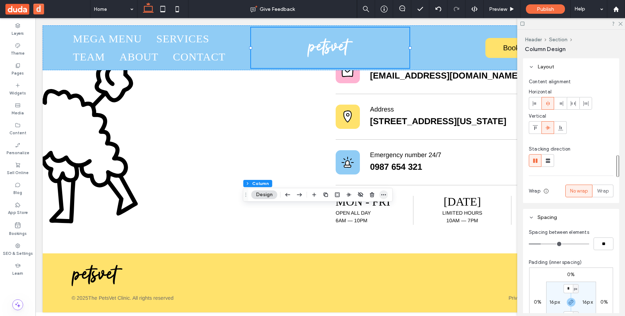
click at [383, 195] on icon "button" at bounding box center [384, 195] width 6 height 6
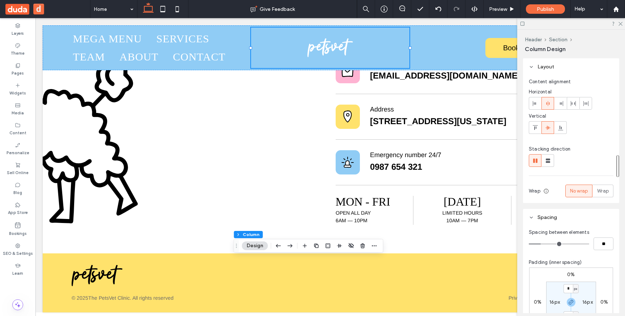
drag, startPoint x: 245, startPoint y: 196, endPoint x: 231, endPoint y: 261, distance: 66.0
click at [236, 247] on use "Drag" at bounding box center [236, 245] width 1 height 4
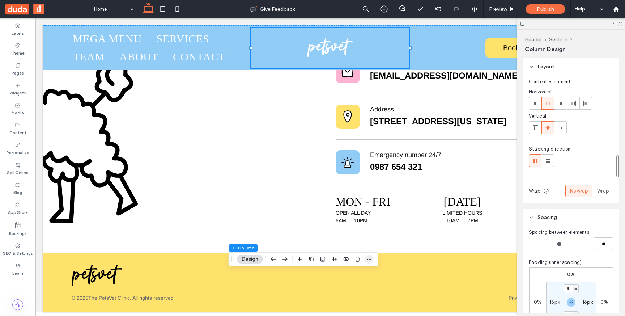
click at [367, 260] on icon "button" at bounding box center [369, 259] width 6 height 6
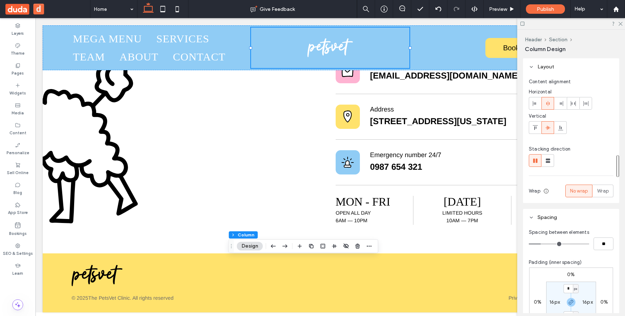
drag, startPoint x: 232, startPoint y: 262, endPoint x: 233, endPoint y: 248, distance: 13.8
click at [233, 248] on div "Drag" at bounding box center [231, 246] width 5 height 13
click at [369, 248] on span "button" at bounding box center [369, 245] width 9 height 9
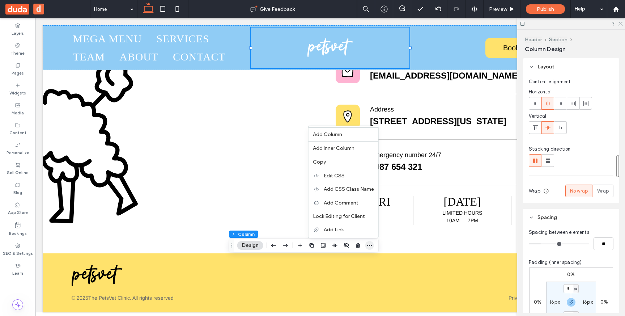
click at [370, 244] on icon "button" at bounding box center [370, 245] width 6 height 6
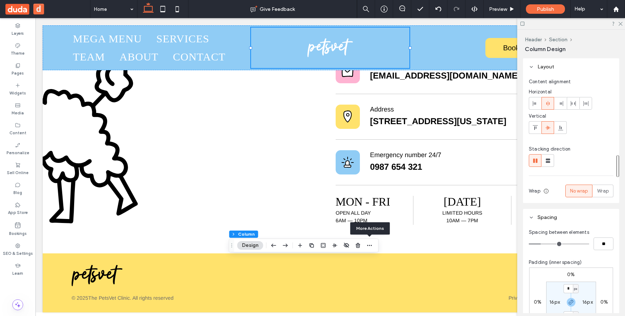
click at [278, 166] on div at bounding box center [175, 141] width 265 height 177
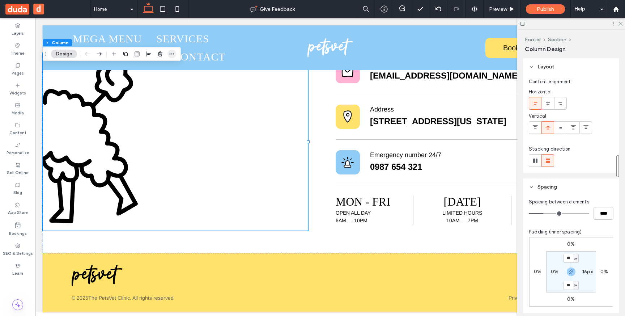
click at [171, 54] on icon "button" at bounding box center [172, 54] width 6 height 6
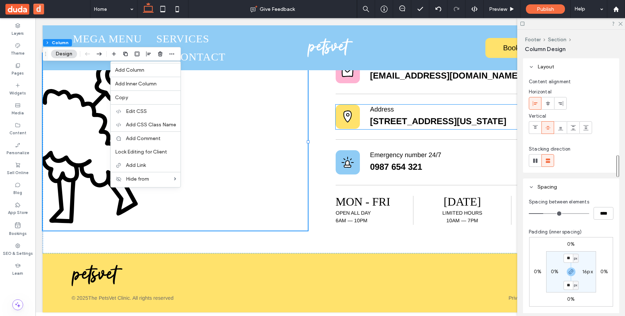
scroll to position [0, 108]
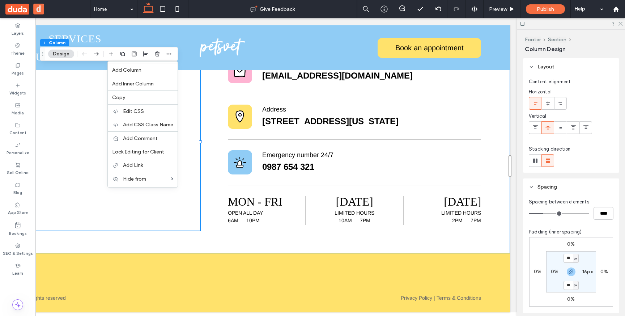
click at [499, 83] on div "E-mail [EMAIL_ADDRESS][DOMAIN_NAME] Address [STREET_ADDRESS][US_STATE] Emergenc…" at bounding box center [222, 141] width 575 height 223
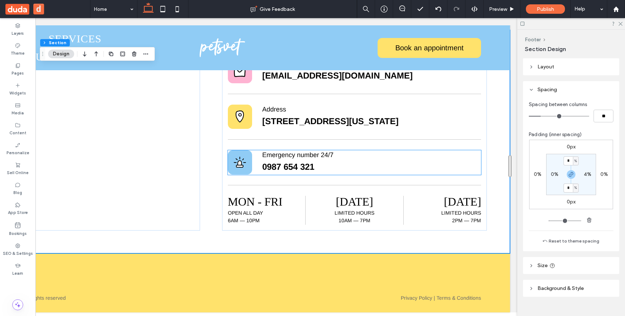
click at [408, 168] on h5 "0987 654 321" at bounding box center [355, 167] width 187 height 10
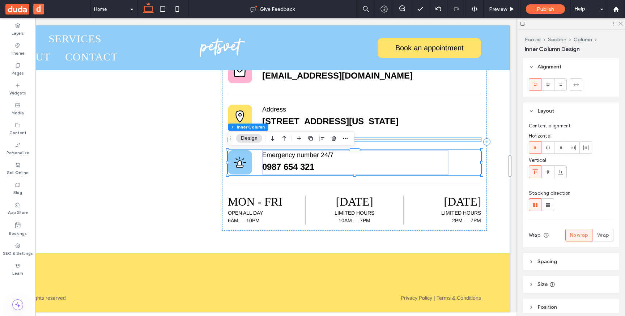
click at [479, 139] on div at bounding box center [355, 140] width 254 height 4
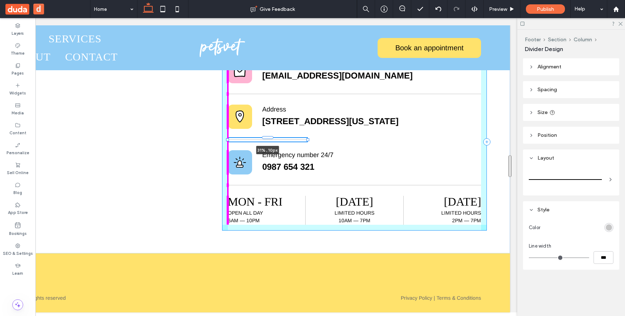
drag, startPoint x: 228, startPoint y: 141, endPoint x: 402, endPoint y: 133, distance: 174.5
click at [402, 133] on div "E-mail info@petsvetcare.com Address 1234 5th Ave | New York, NY 10029 31% , 10p…" at bounding box center [222, 141] width 575 height 223
type input "**"
type input "****"
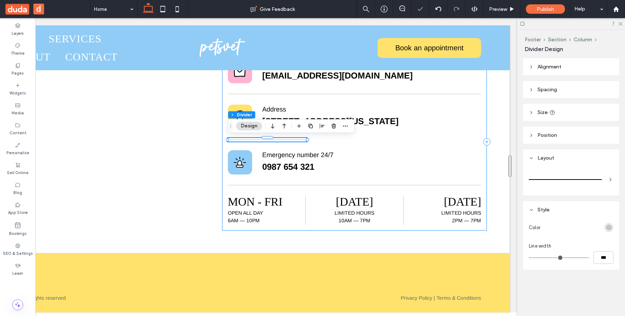
click at [406, 136] on div "E-mail info@petsvetcare.com Address 1234 5th Ave | New York, NY 10029 31% , 10p…" at bounding box center [354, 141] width 265 height 177
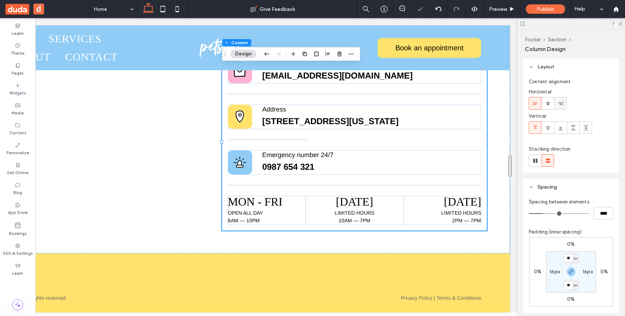
click at [562, 104] on icon at bounding box center [561, 104] width 6 height 6
click at [438, 139] on hr at bounding box center [441, 139] width 79 height 1
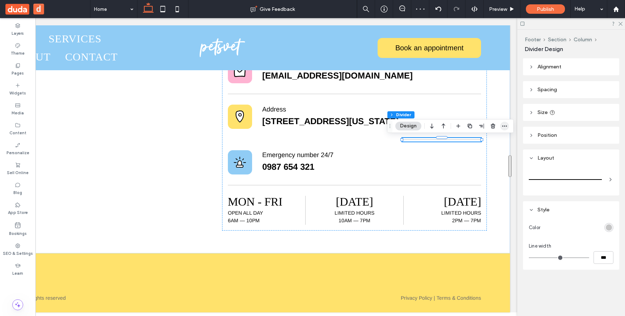
click at [505, 125] on icon "button" at bounding box center [505, 126] width 6 height 6
